Goal: Information Seeking & Learning: Learn about a topic

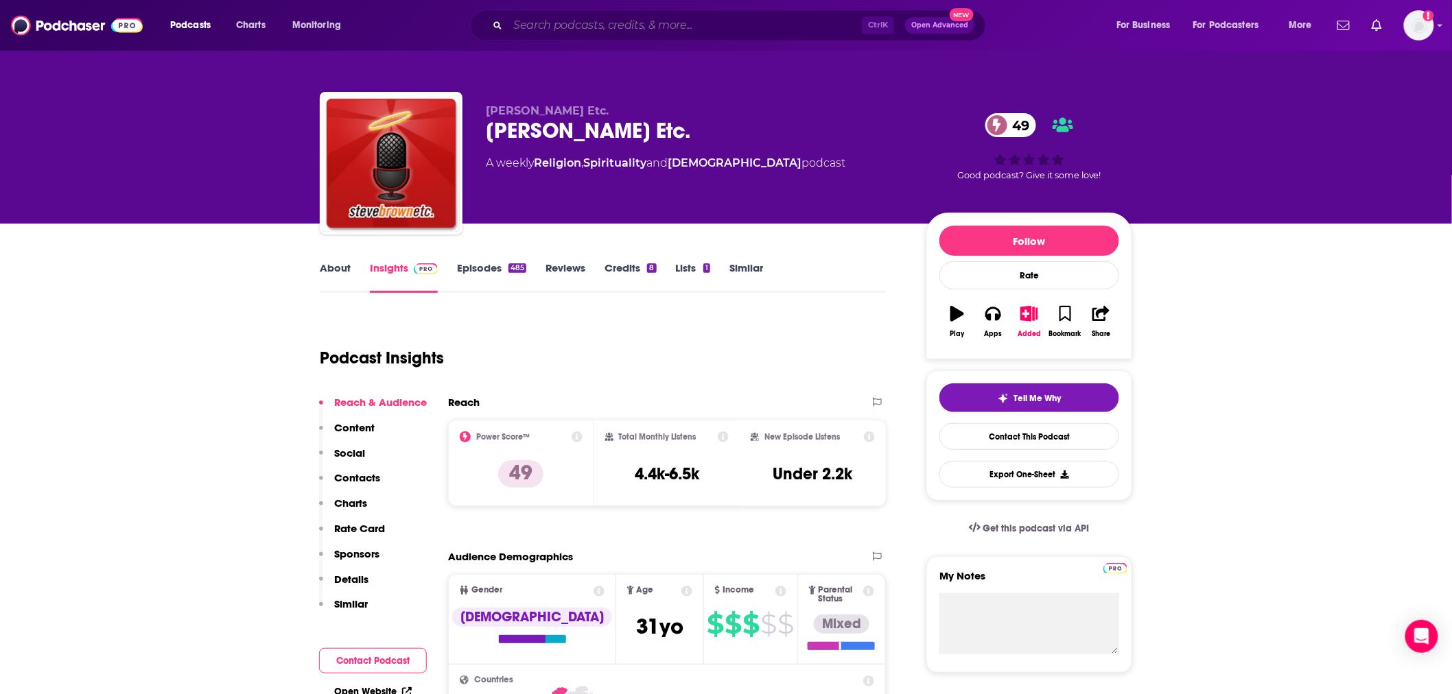
click at [692, 16] on input "Search podcasts, credits, & more..." at bounding box center [685, 25] width 354 height 22
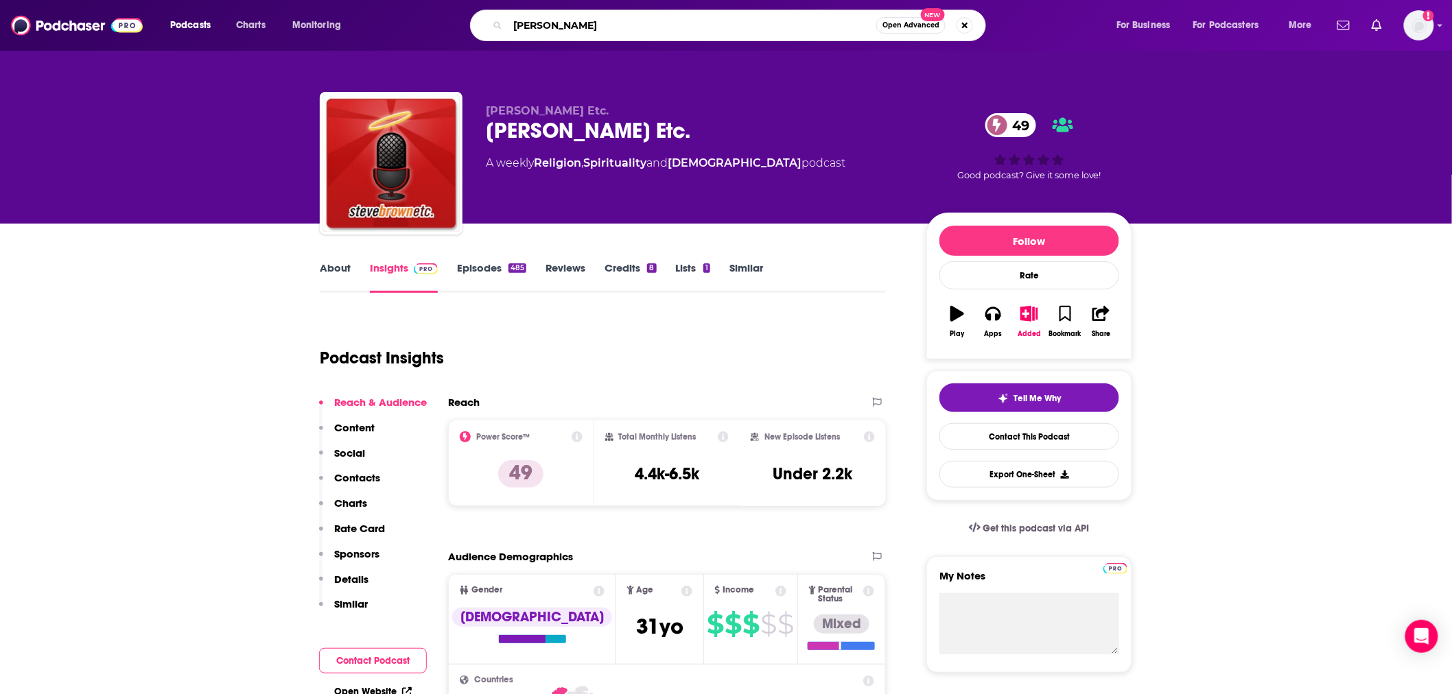
type input "[PERSON_NAME]"
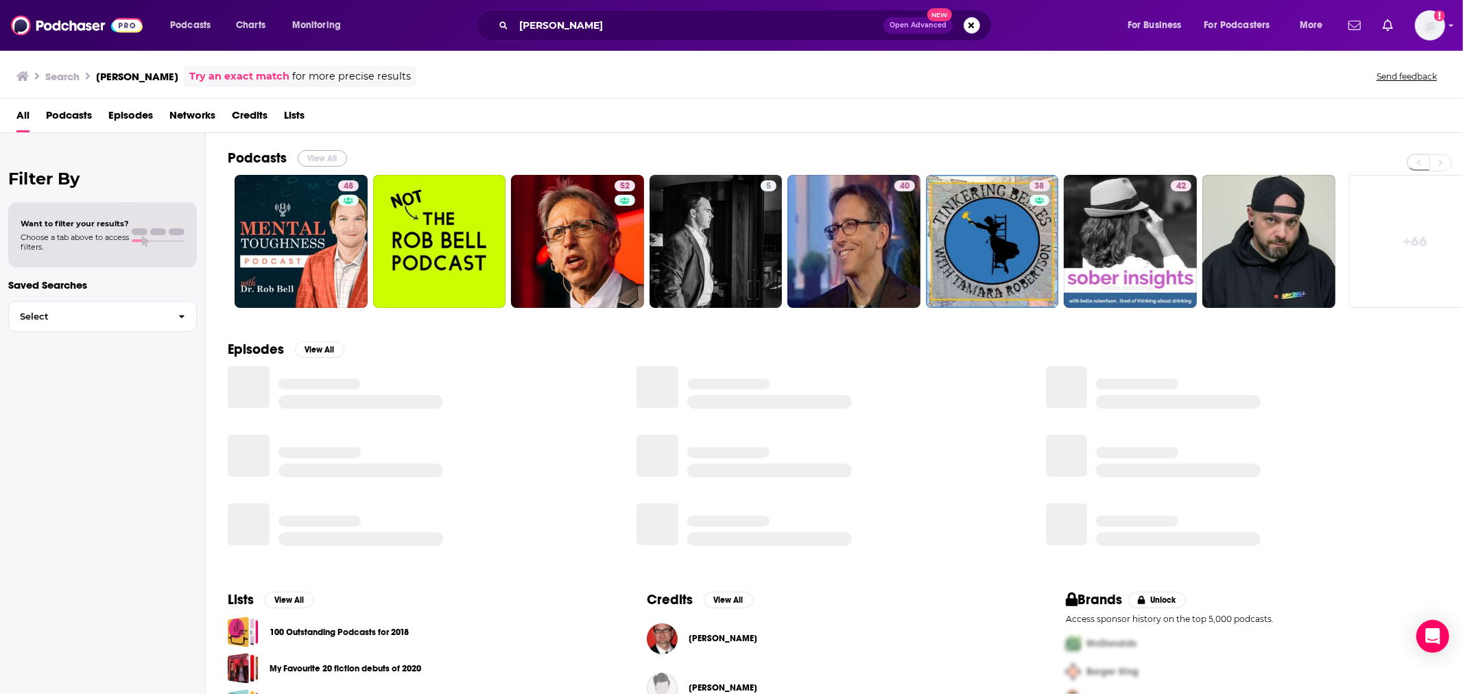
click at [322, 158] on button "View All" at bounding box center [322, 158] width 49 height 16
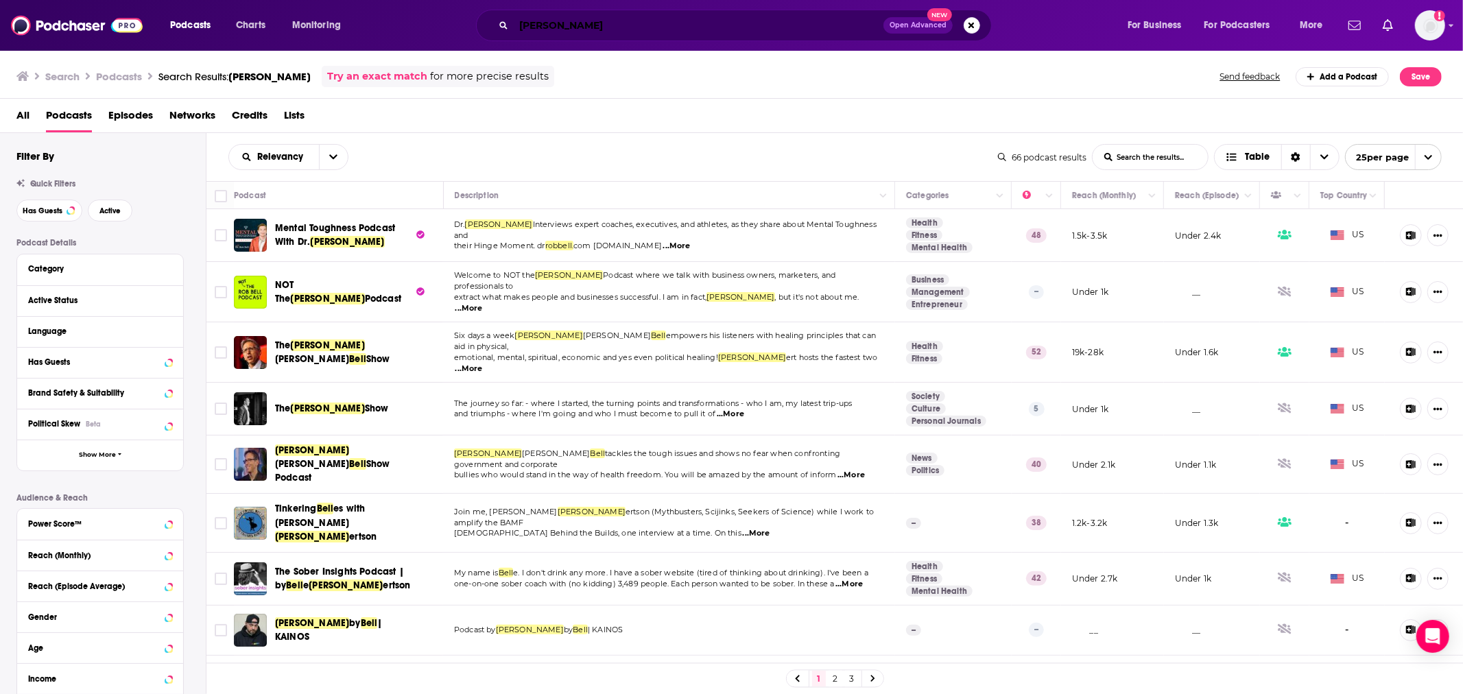
click at [573, 19] on input "[PERSON_NAME]" at bounding box center [699, 25] width 370 height 22
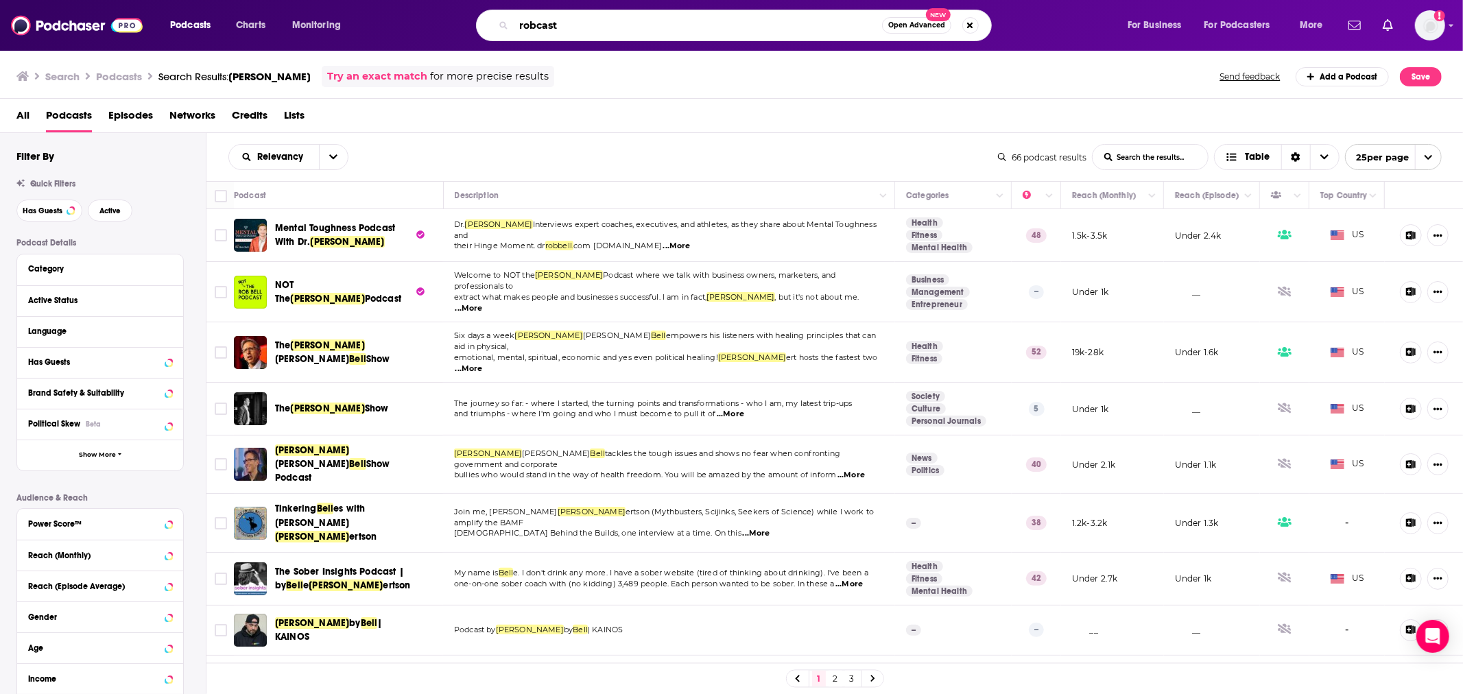
type input "robcast"
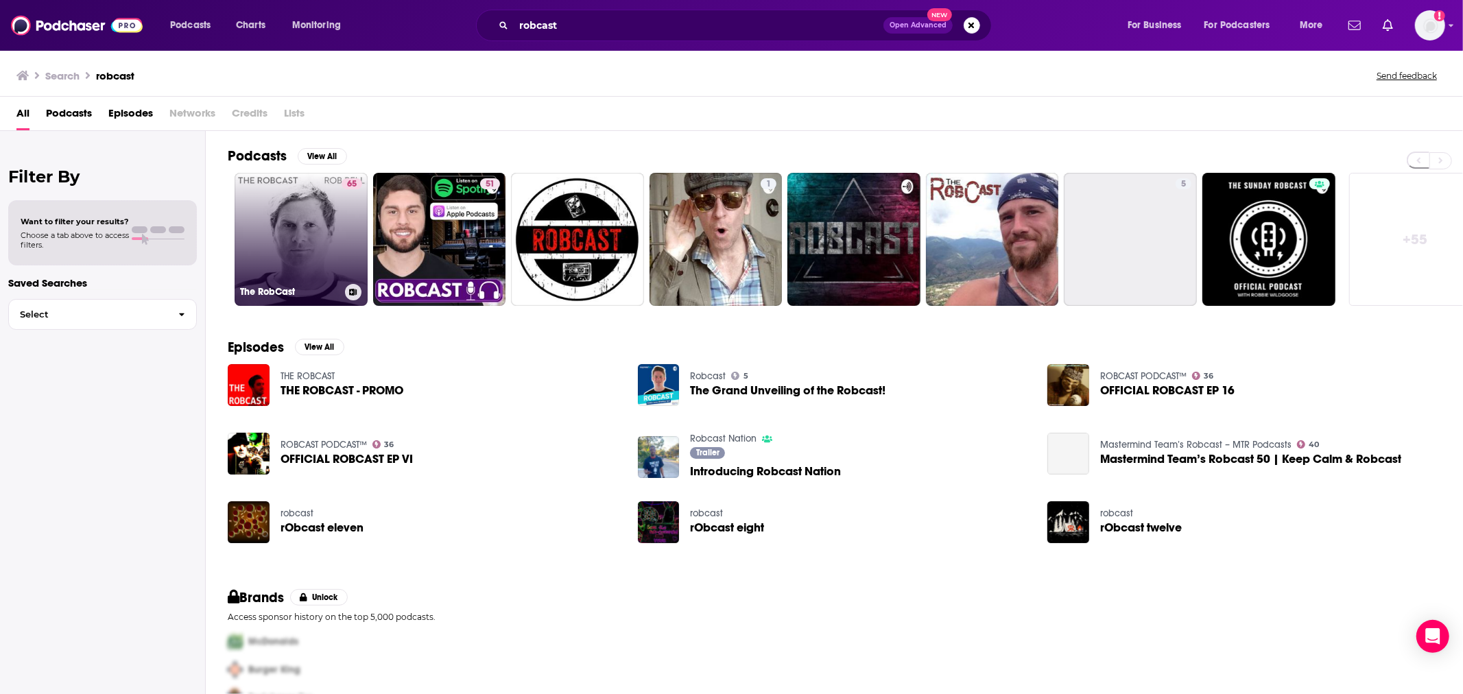
click at [309, 224] on link "65 The RobCast" at bounding box center [301, 239] width 133 height 133
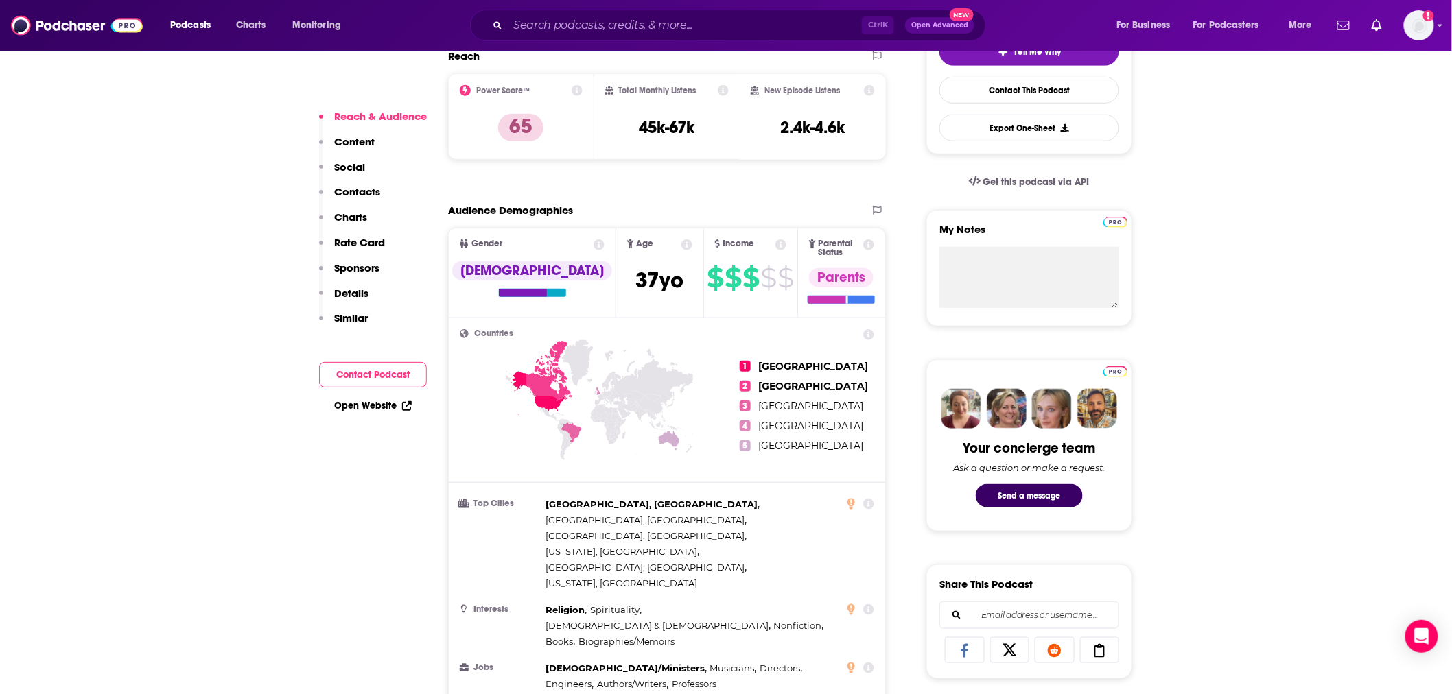
scroll to position [813, 0]
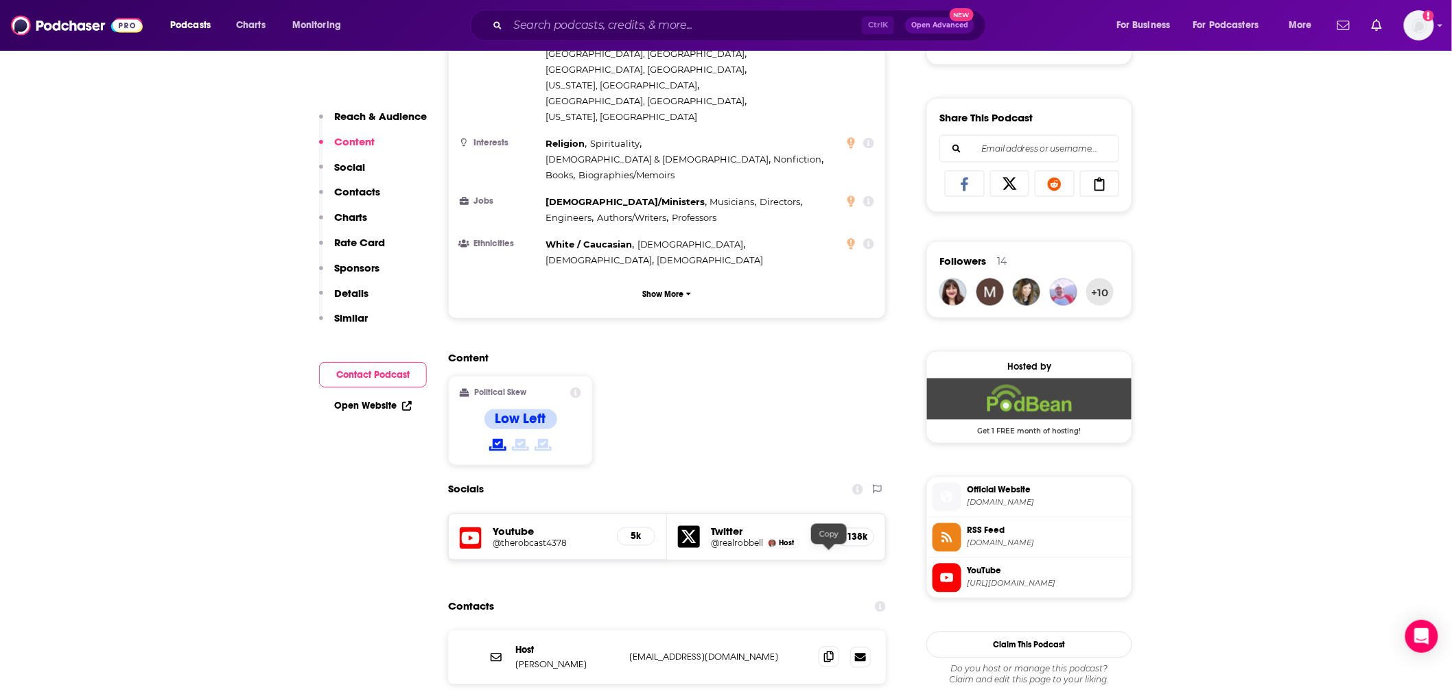
click at [827, 652] on icon at bounding box center [829, 657] width 10 height 11
